Goal: Transaction & Acquisition: Obtain resource

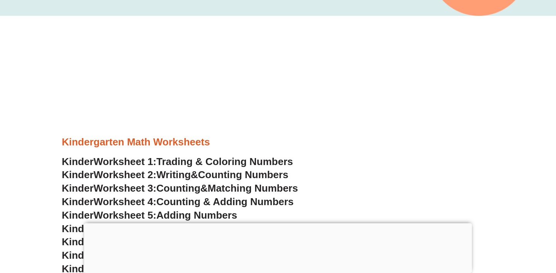
scroll to position [233, 0]
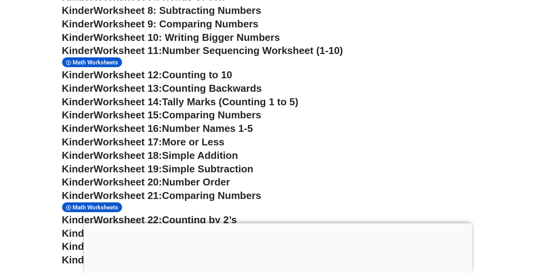
scroll to position [493, 0]
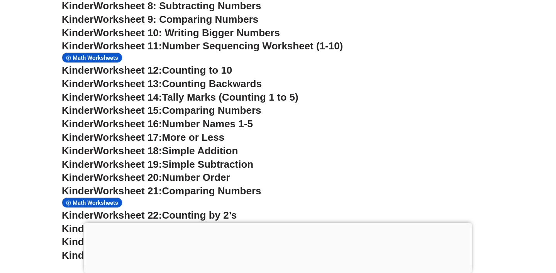
click at [277, 223] on div at bounding box center [278, 223] width 388 height 0
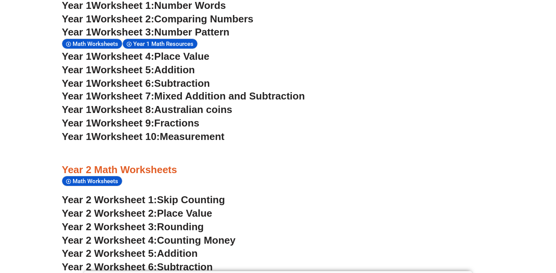
scroll to position [795, 0]
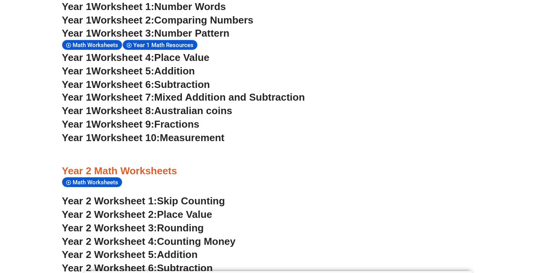
click at [178, 65] on span "Addition" at bounding box center [174, 71] width 41 height 12
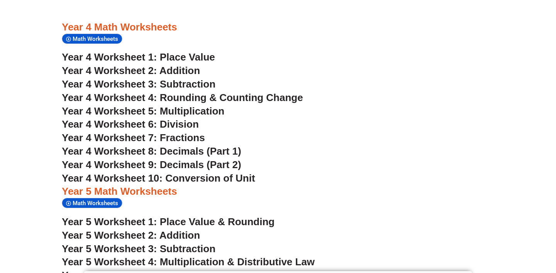
scroll to position [1440, 0]
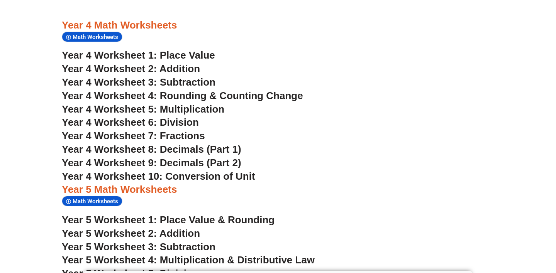
click at [177, 117] on span "Year 4 Worksheet 6: Division" at bounding box center [130, 123] width 137 height 12
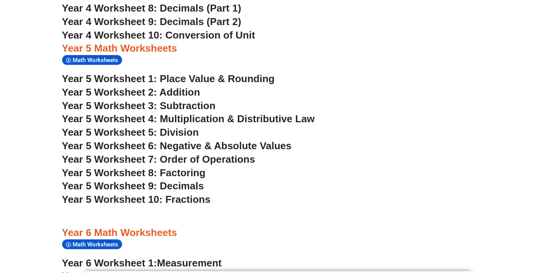
scroll to position [1582, 0]
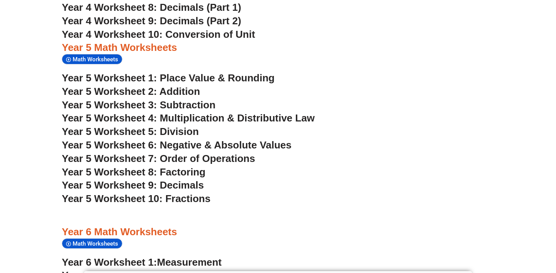
click at [181, 126] on span "Year 5 Worksheet 5: Division" at bounding box center [130, 132] width 137 height 12
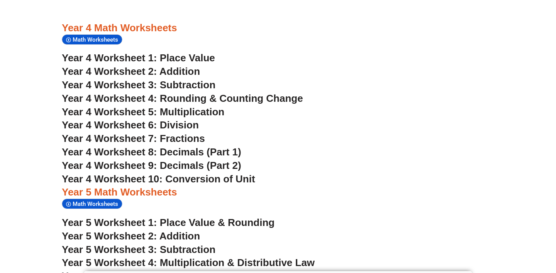
scroll to position [1442, 0]
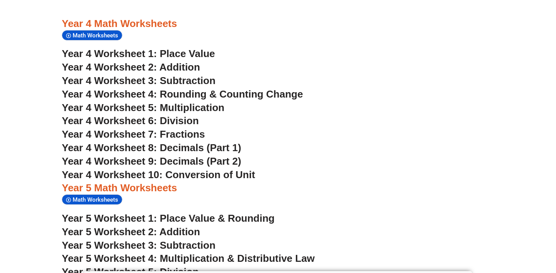
click at [190, 142] on span "Year 4 Worksheet 8: Decimals (Part 1)" at bounding box center [151, 148] width 179 height 12
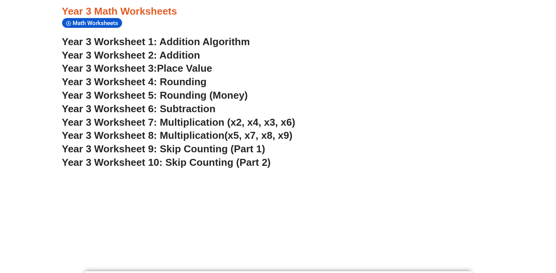
scroll to position [1154, 0]
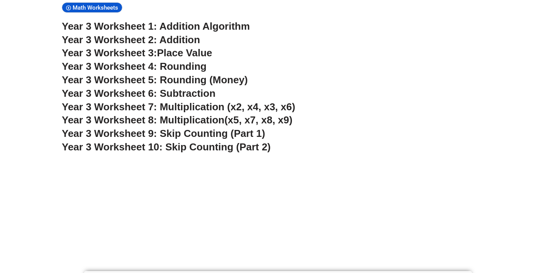
click at [203, 114] on span "Year 3 Worksheet 8: Multiplication" at bounding box center [143, 120] width 162 height 12
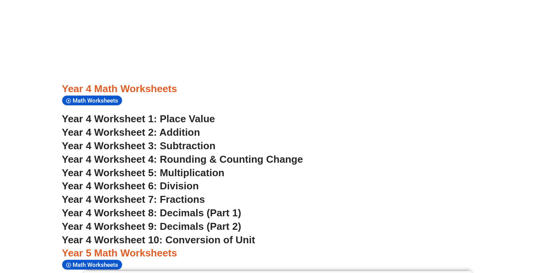
scroll to position [1434, 0]
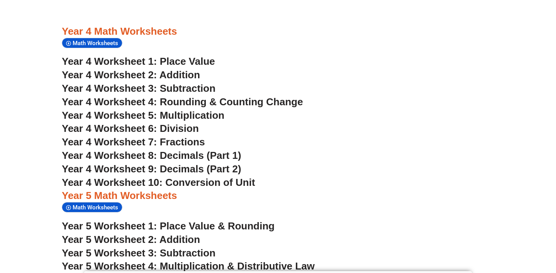
click at [185, 110] on span "Year 4 Worksheet 5: Multiplication" at bounding box center [143, 116] width 162 height 12
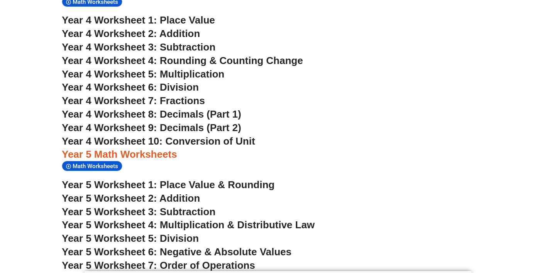
scroll to position [1476, 0]
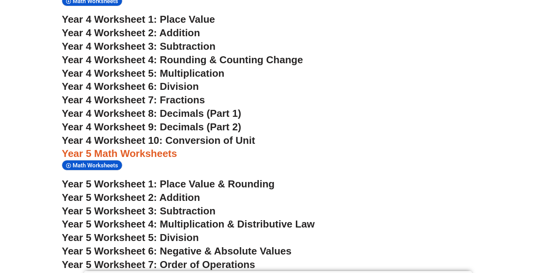
click at [185, 108] on span "Year 4 Worksheet 8: Decimals (Part 1)" at bounding box center [151, 114] width 179 height 12
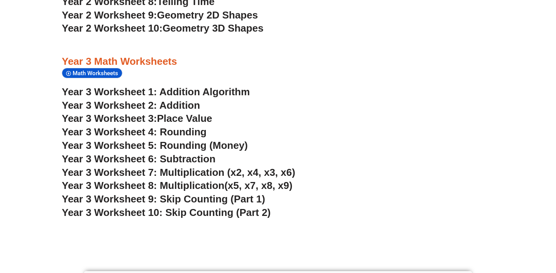
scroll to position [1114, 0]
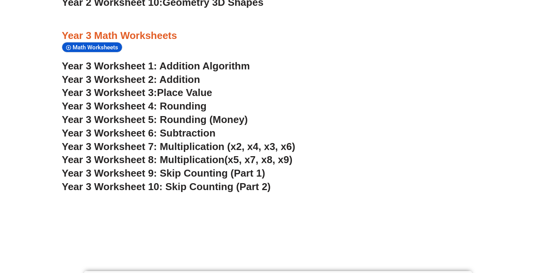
click at [188, 87] on span "Place Value" at bounding box center [184, 93] width 55 height 12
